Goal: Understand process/instructions

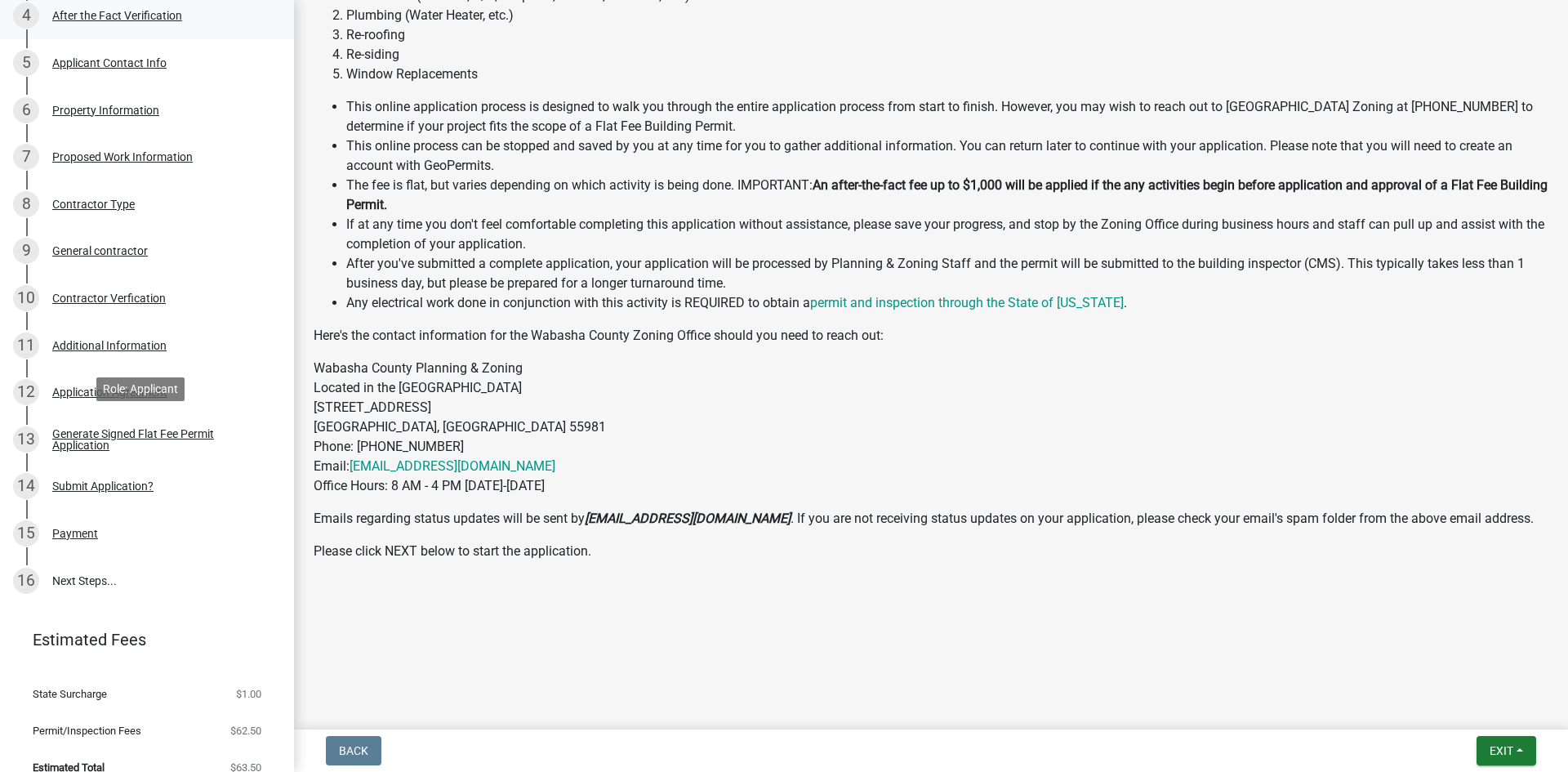
scroll to position [428, 0]
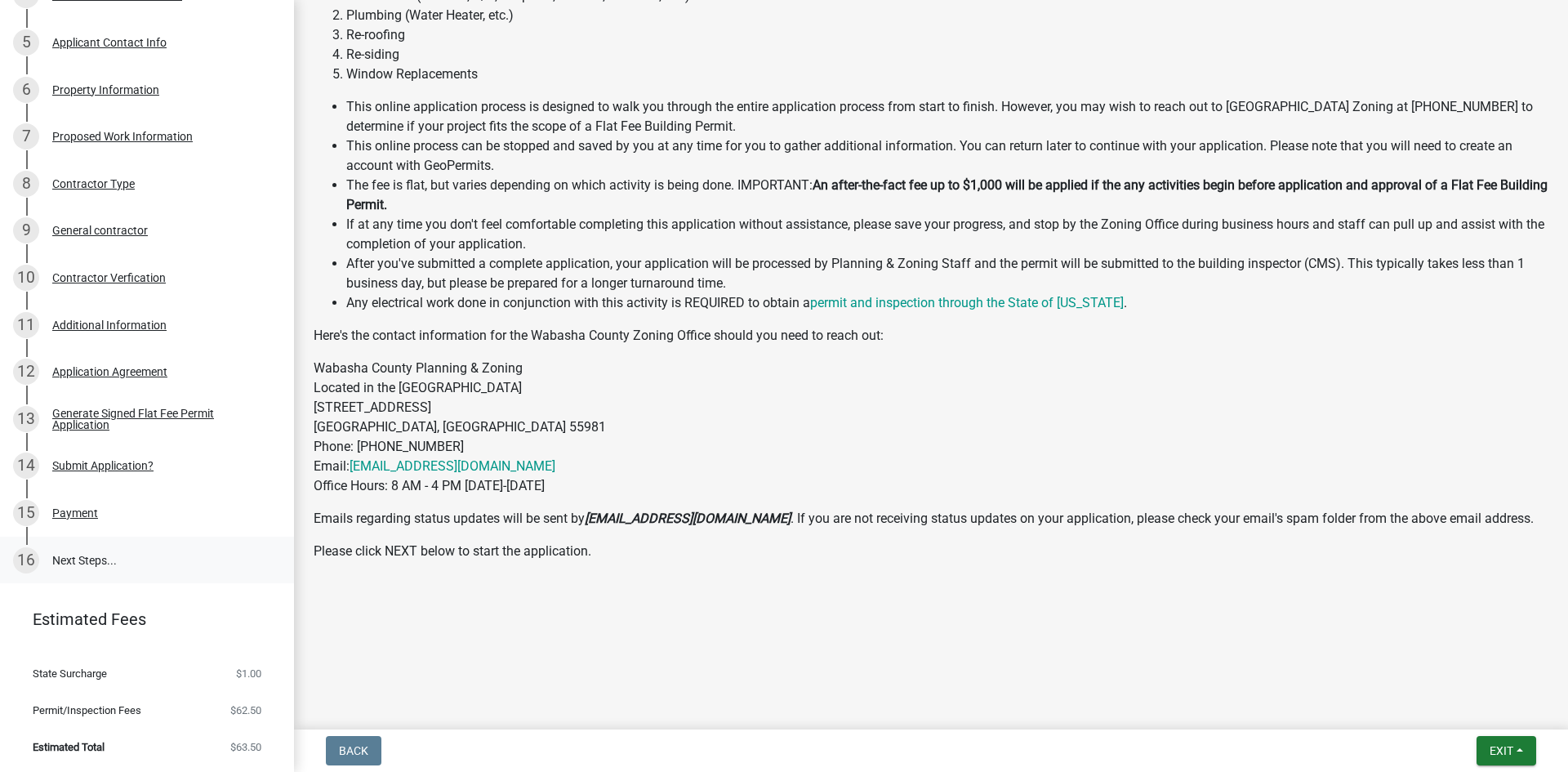
click at [62, 559] on link "16 Next Steps..." at bounding box center [147, 560] width 294 height 48
drag, startPoint x: 451, startPoint y: 461, endPoint x: 539, endPoint y: 335, distance: 153.7
click at [538, 335] on p "Here's the contact information for the Wabasha County Zoning Office should you …" at bounding box center [931, 335] width 1235 height 19
click at [539, 334] on p "Here's the contact information for the Wabasha County Zoning Office should you …" at bounding box center [931, 335] width 1235 height 19
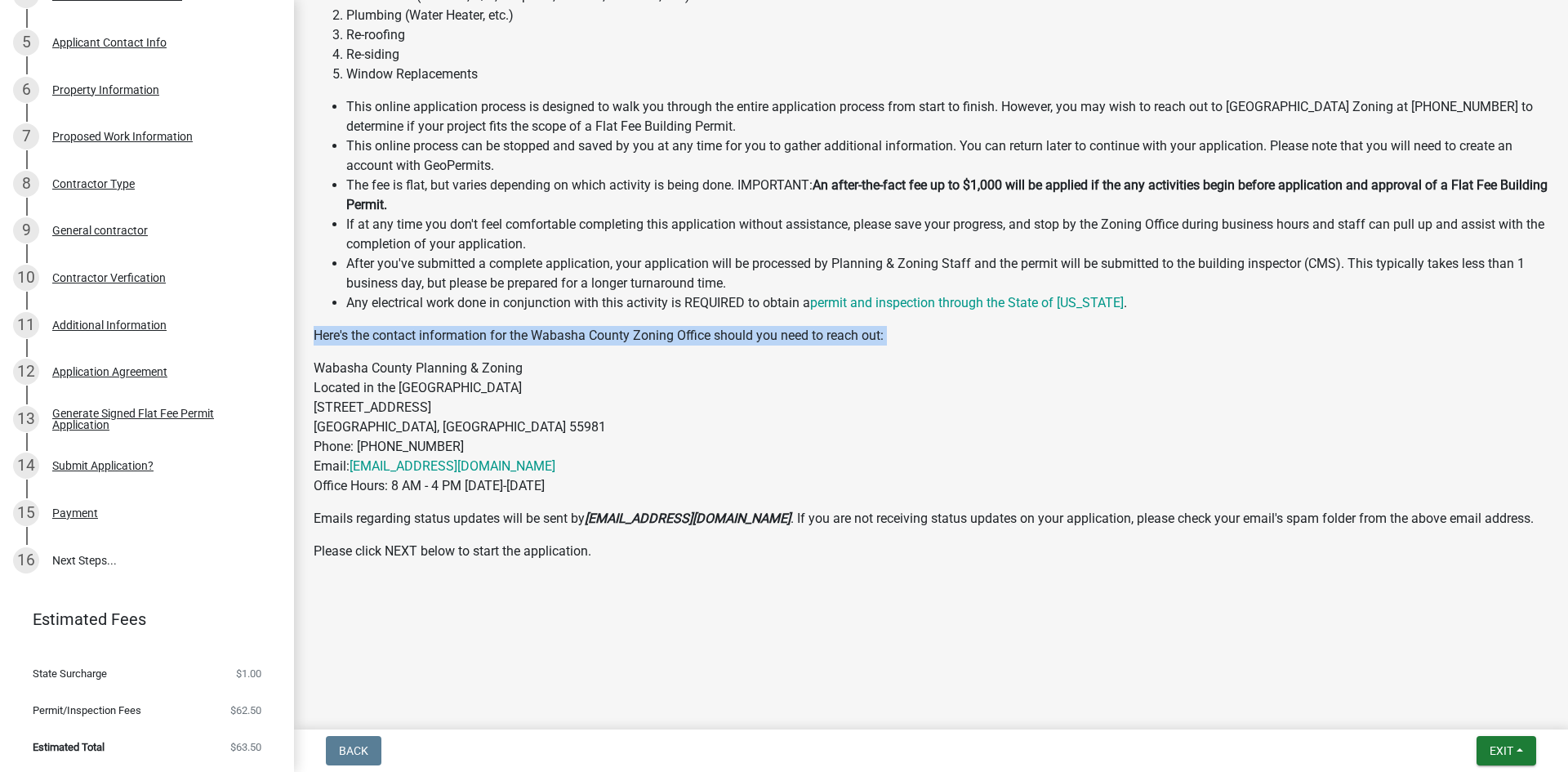
click at [539, 334] on p "Here's the contact information for the Wabasha County Zoning Office should you …" at bounding box center [931, 335] width 1235 height 19
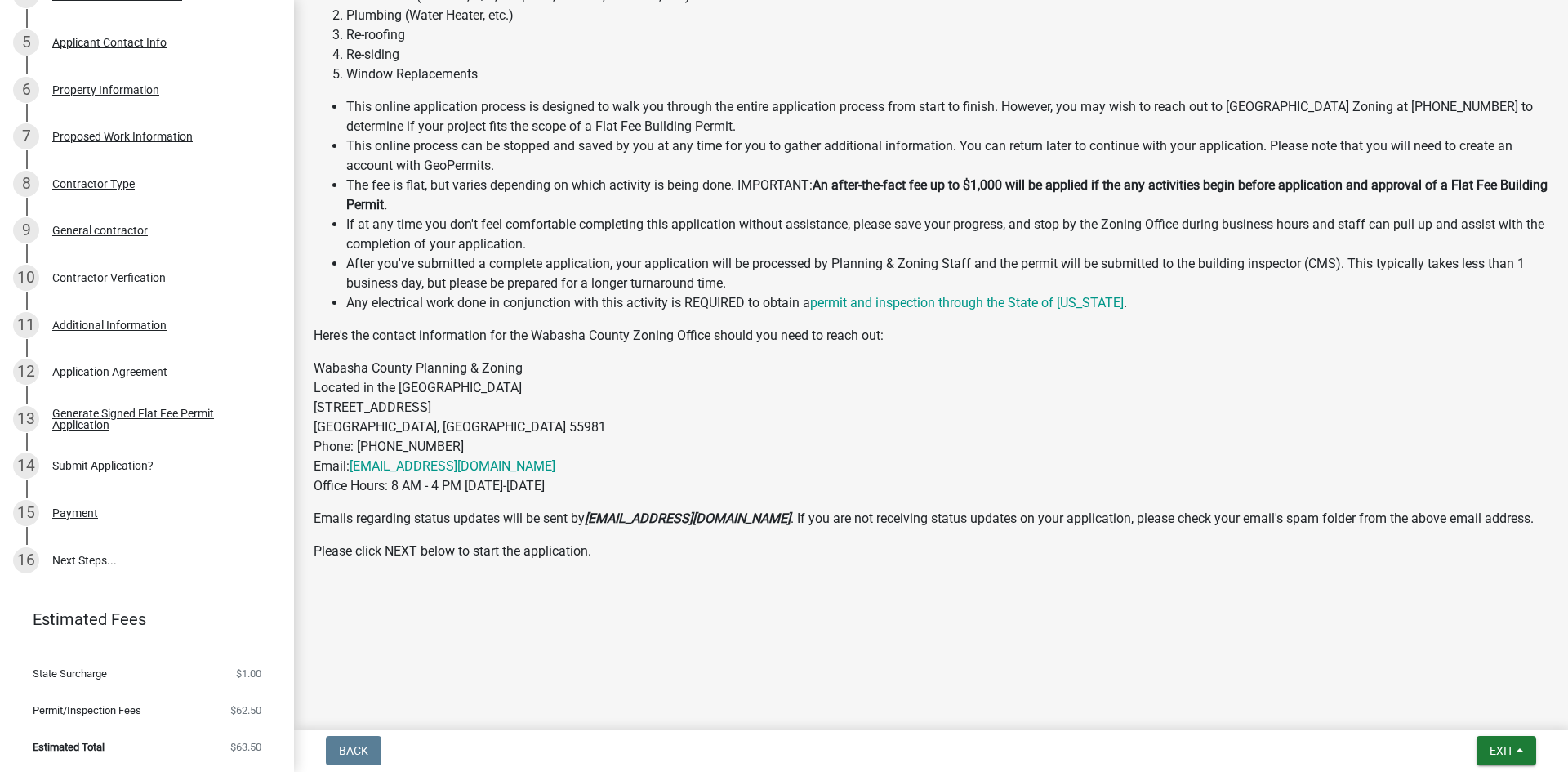
click at [520, 375] on p "Wabasha County Planning & Zoning Located in the [GEOGRAPHIC_DATA] [STREET_ADDRE…" at bounding box center [931, 428] width 1235 height 137
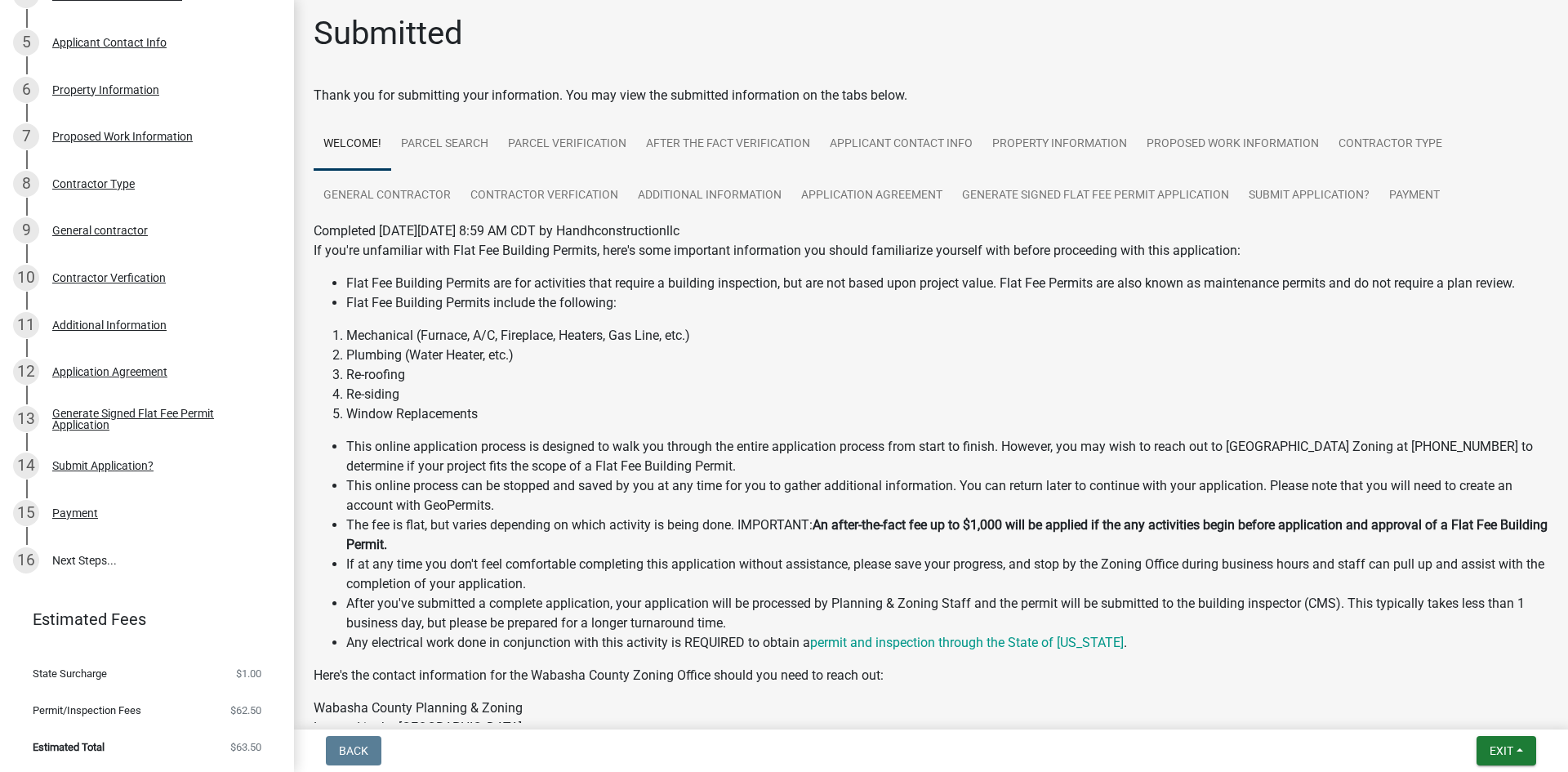
scroll to position [0, 0]
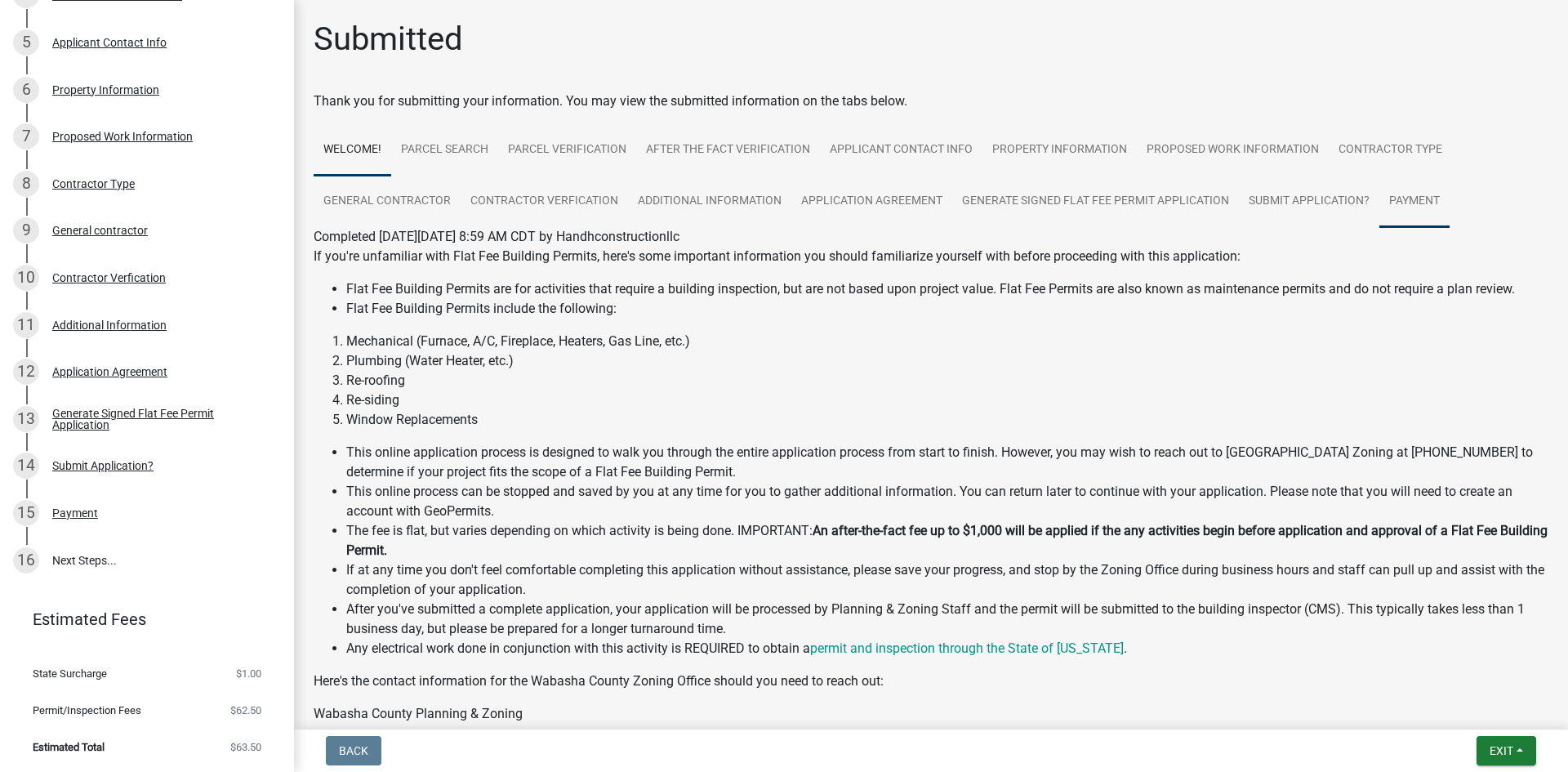
click at [1379, 201] on link "Payment" at bounding box center [1414, 201] width 70 height 52
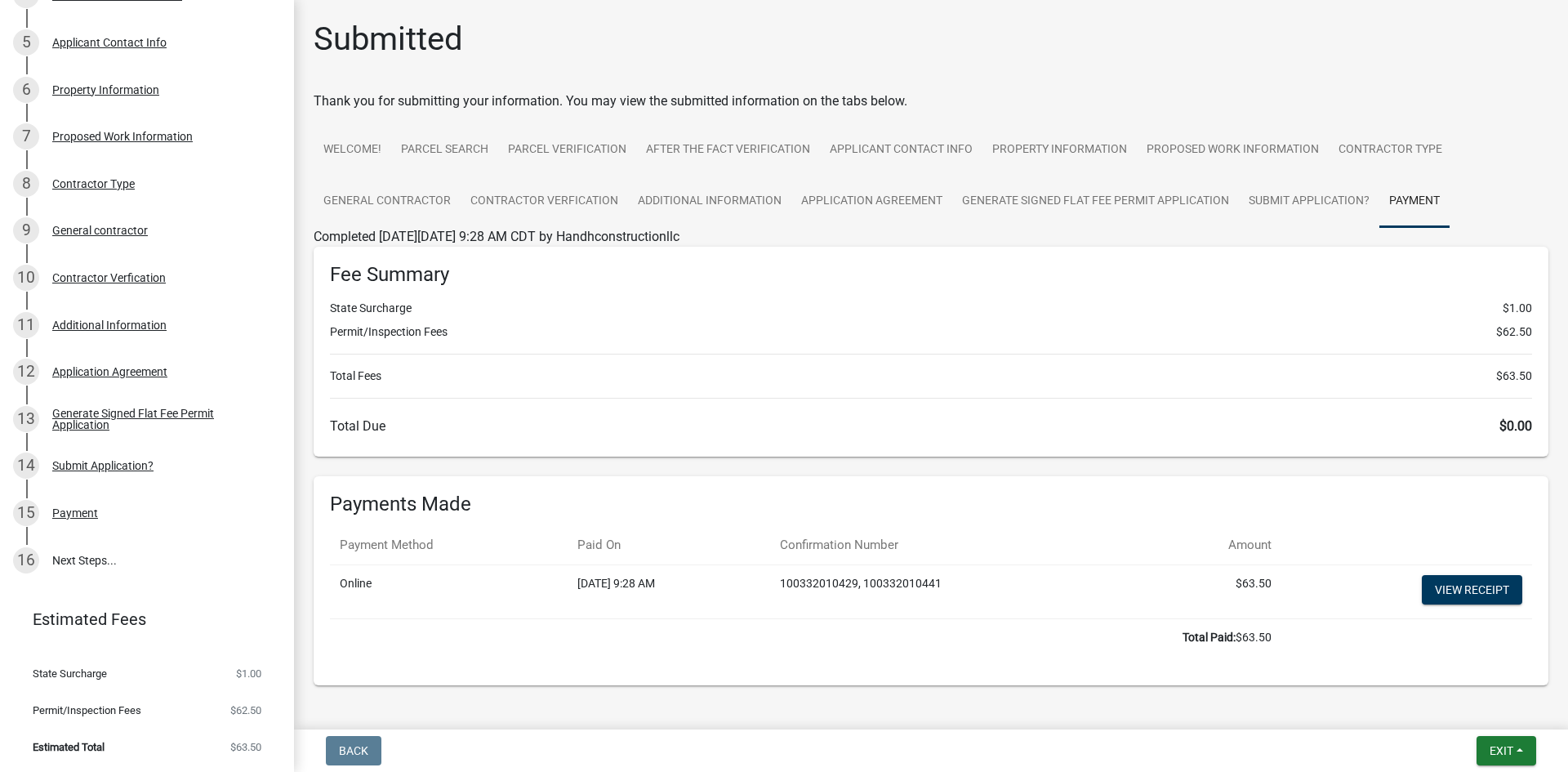
click at [433, 333] on li "Permit/Inspection Fees $62.50" at bounding box center [931, 332] width 1202 height 17
click at [781, 386] on div "Fee Summary State Surcharge $1.00 Permit/Inspection Fees $62.50 Total Fees $63.…" at bounding box center [931, 352] width 1235 height 210
click at [716, 220] on link "Additional Information" at bounding box center [710, 201] width 163 height 52
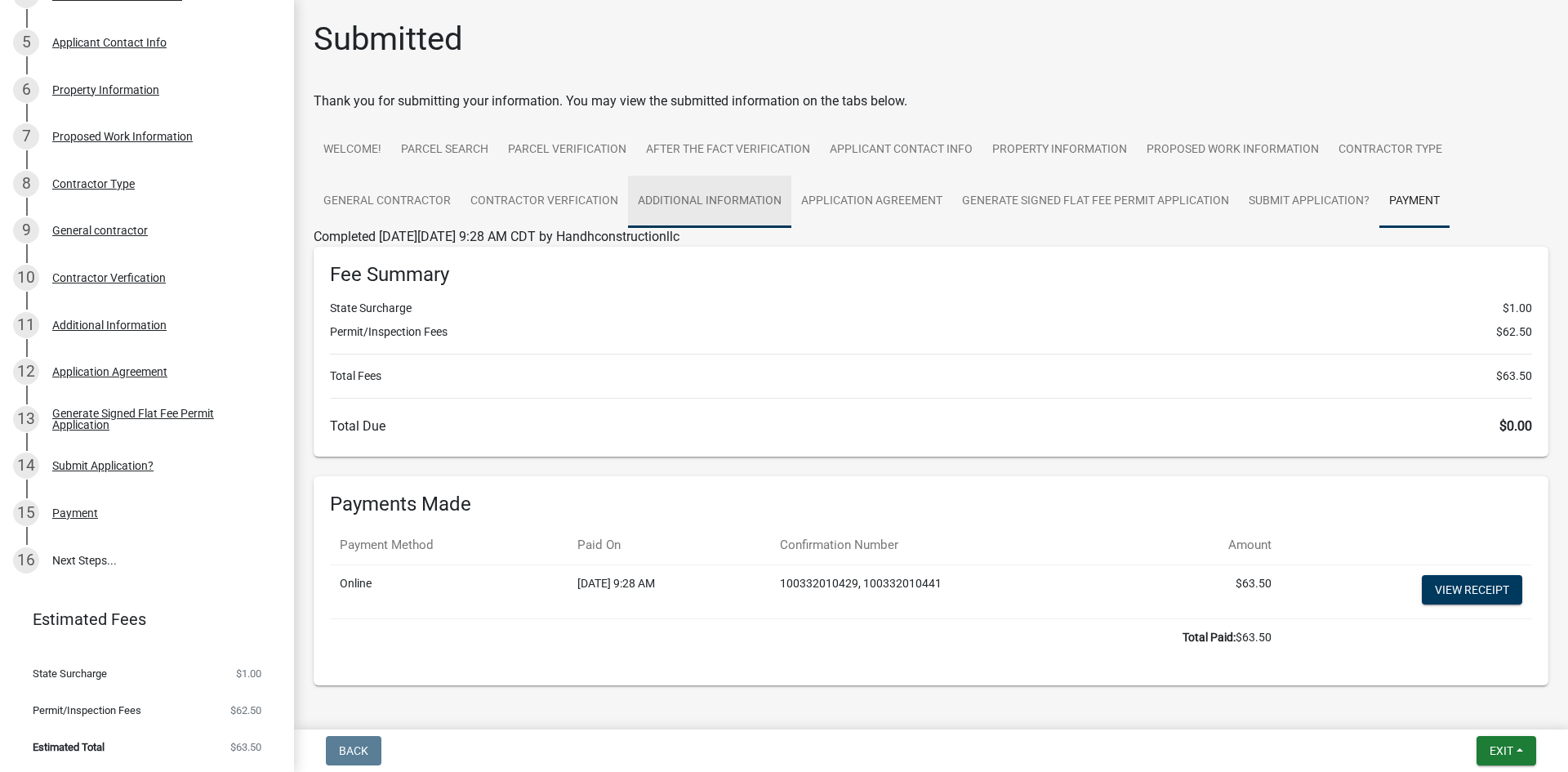
click at [716, 220] on link "Additional Information" at bounding box center [710, 201] width 163 height 52
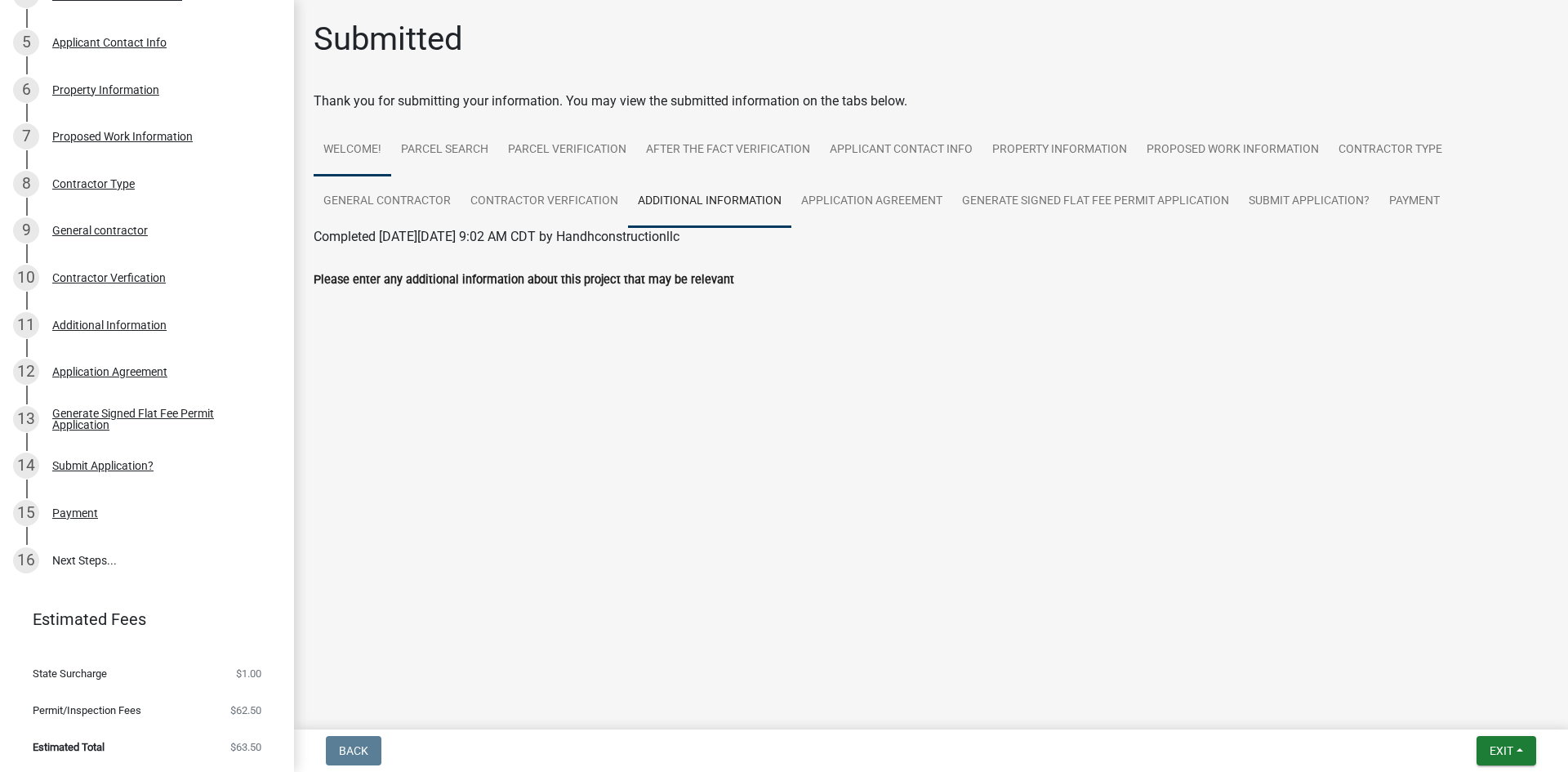
click at [382, 148] on link "Welcome!" at bounding box center [352, 150] width 78 height 52
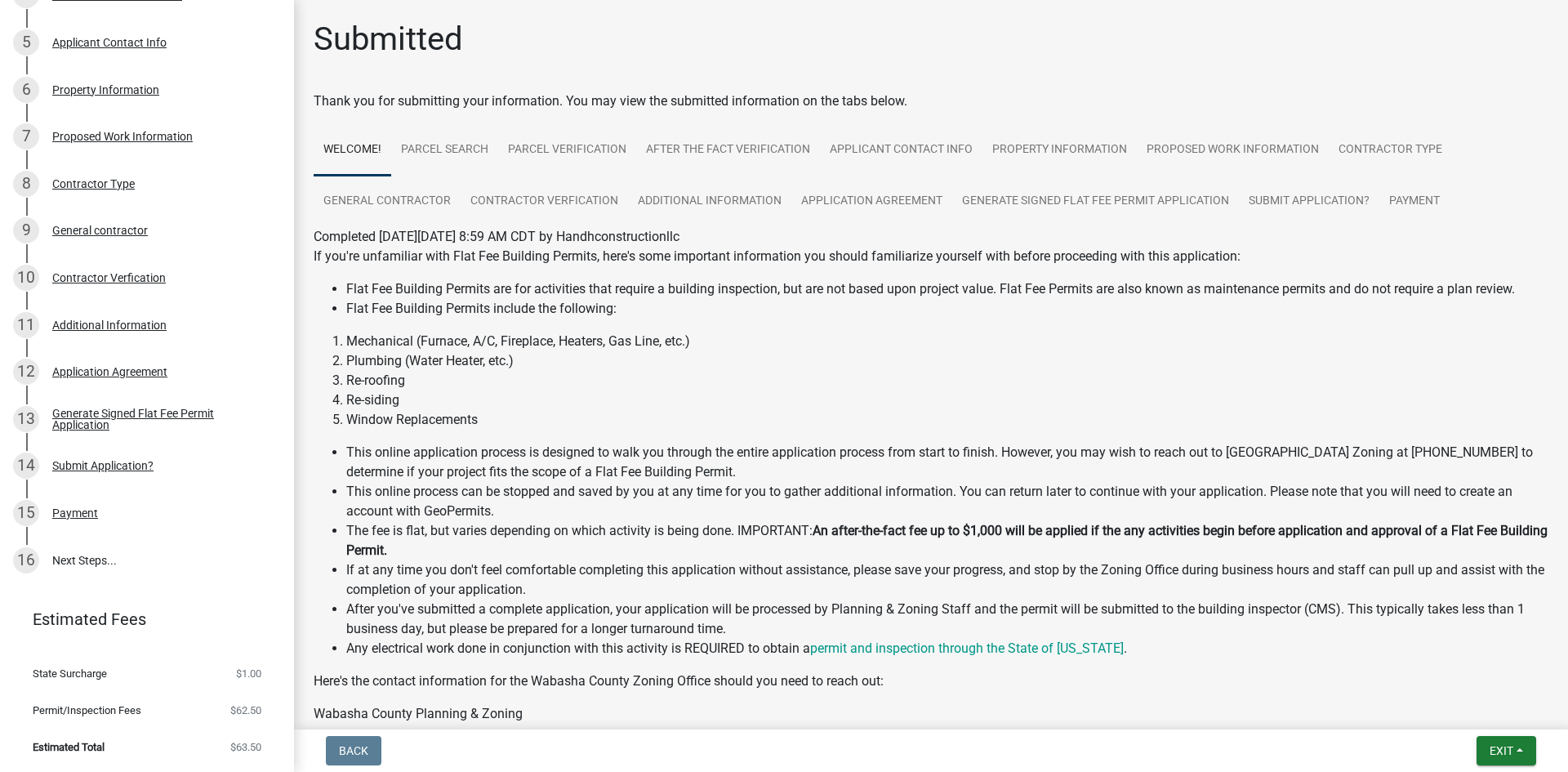
click at [458, 282] on li "Flat Fee Building Permits are for activities that require a building inspection…" at bounding box center [947, 289] width 1202 height 19
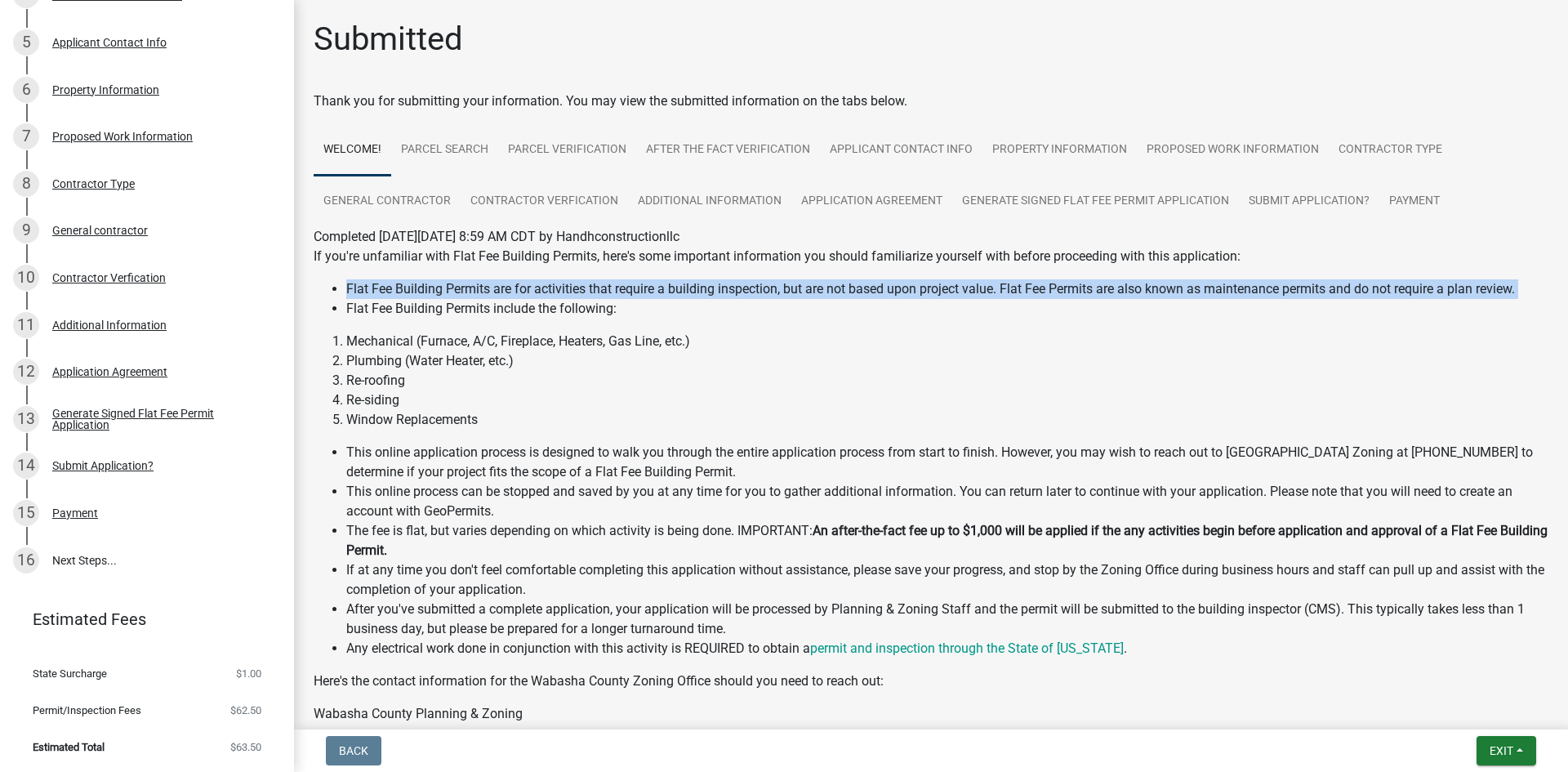
click at [458, 282] on li "Flat Fee Building Permits are for activities that require a building inspection…" at bounding box center [947, 289] width 1202 height 19
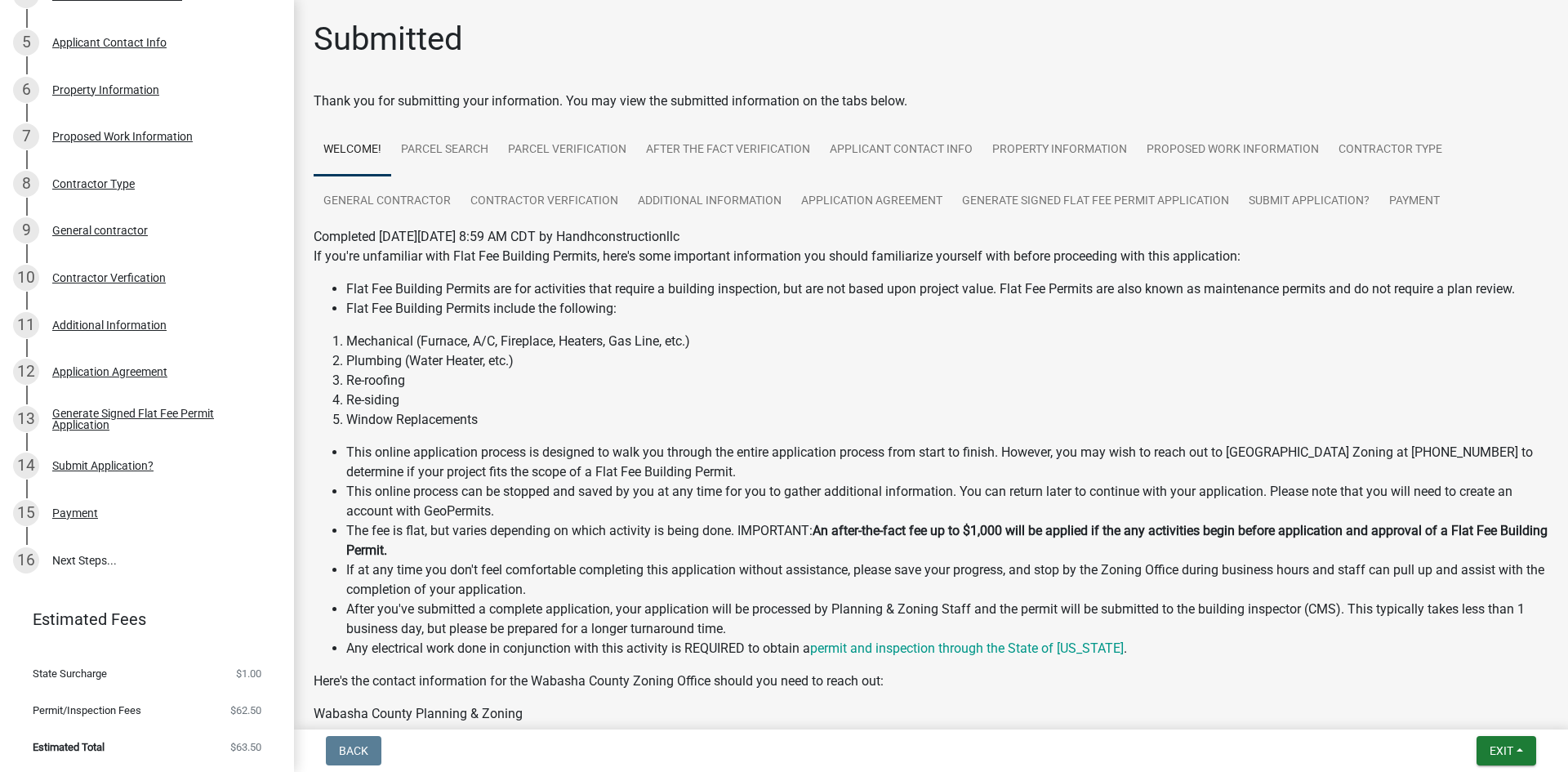
click at [458, 306] on li "Flat Fee Building Permits include the following:" at bounding box center [947, 308] width 1202 height 19
click at [458, 306] on li "Flat Fee Building Permits include the following:" at bounding box center [947, 308] width 1202 height 19
